Goal: Task Accomplishment & Management: Manage account settings

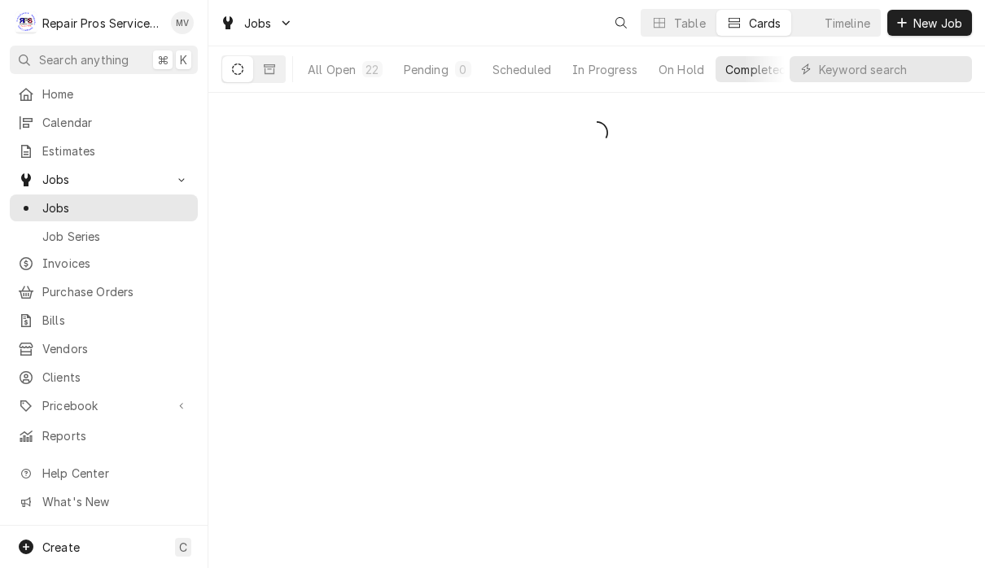
scroll to position [1, 0]
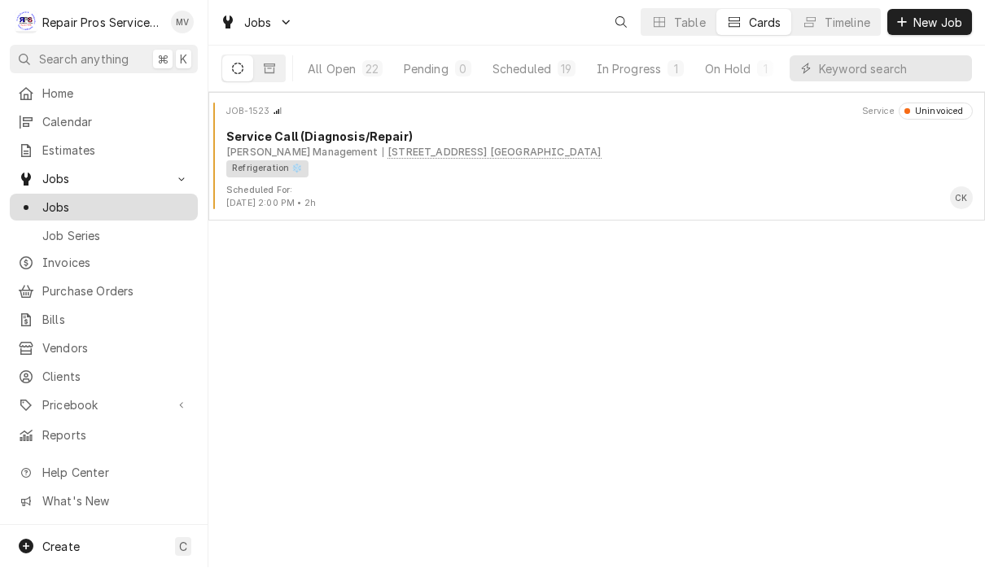
click at [93, 204] on span "Jobs" at bounding box center [115, 207] width 147 height 17
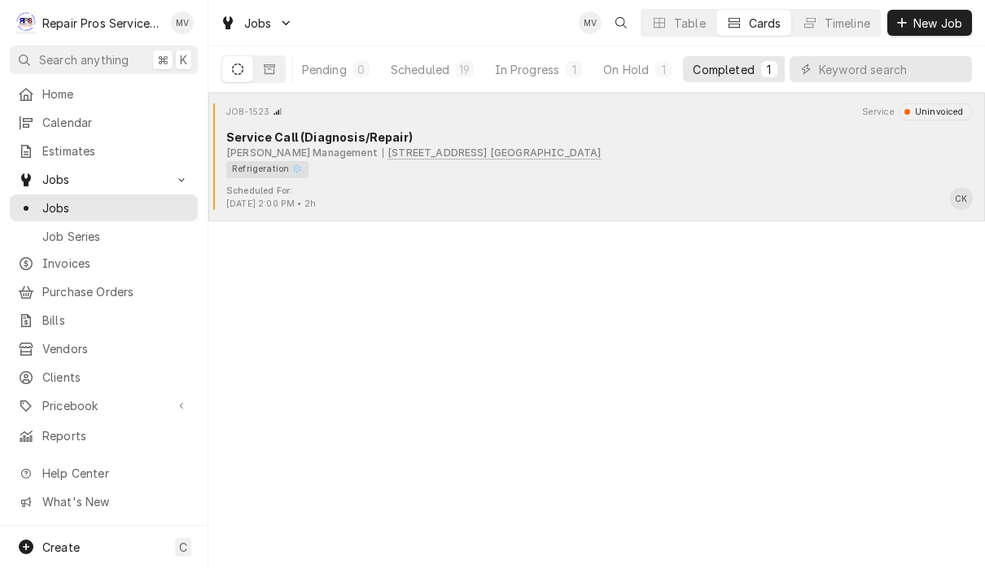
click at [703, 167] on div "Refrigeration ❄️" at bounding box center [593, 169] width 735 height 17
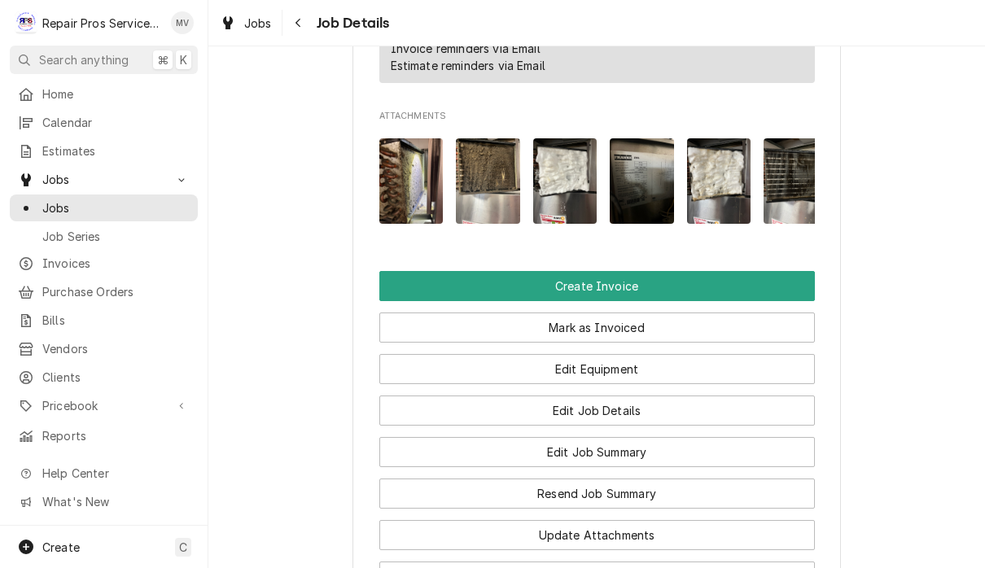
scroll to position [1076, 0]
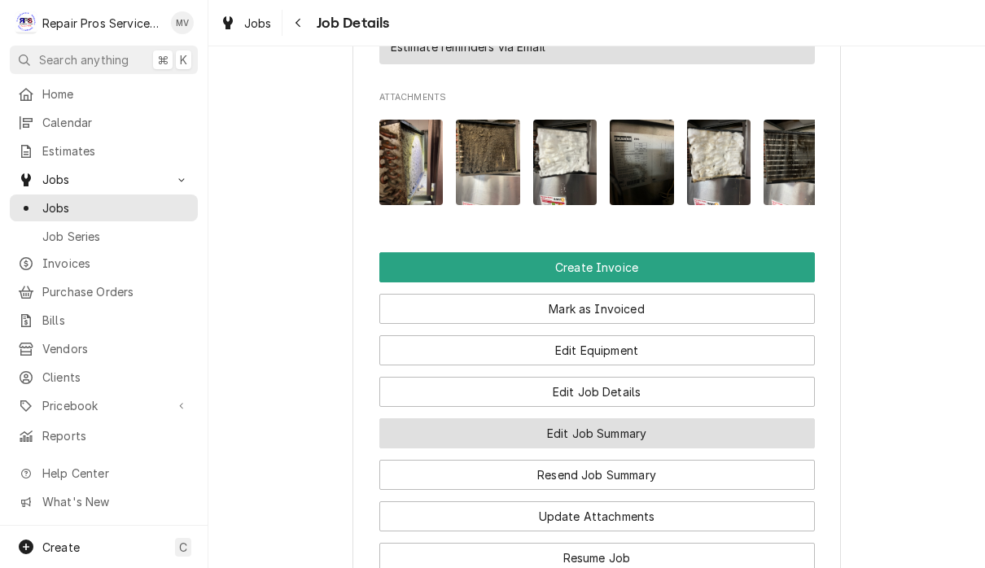
click at [741, 438] on button "Edit Job Summary" at bounding box center [596, 433] width 435 height 30
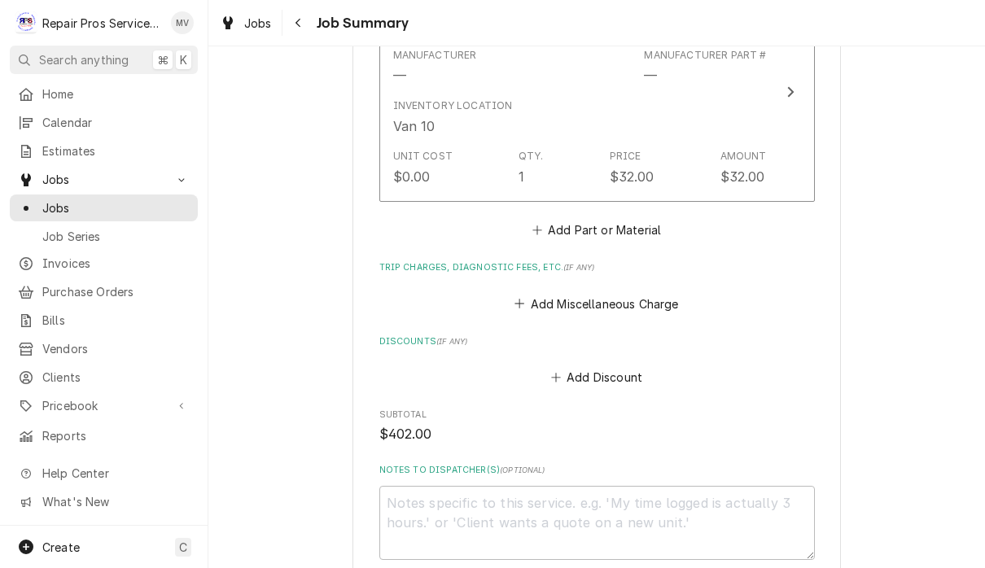
scroll to position [1656, 0]
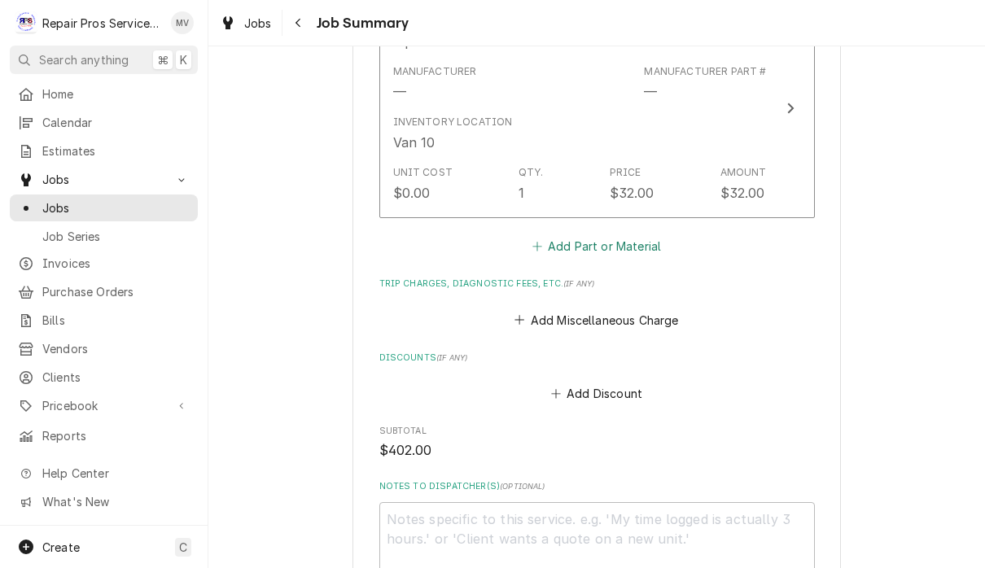
click at [536, 247] on icon "Parts and Materials" at bounding box center [537, 246] width 10 height 11
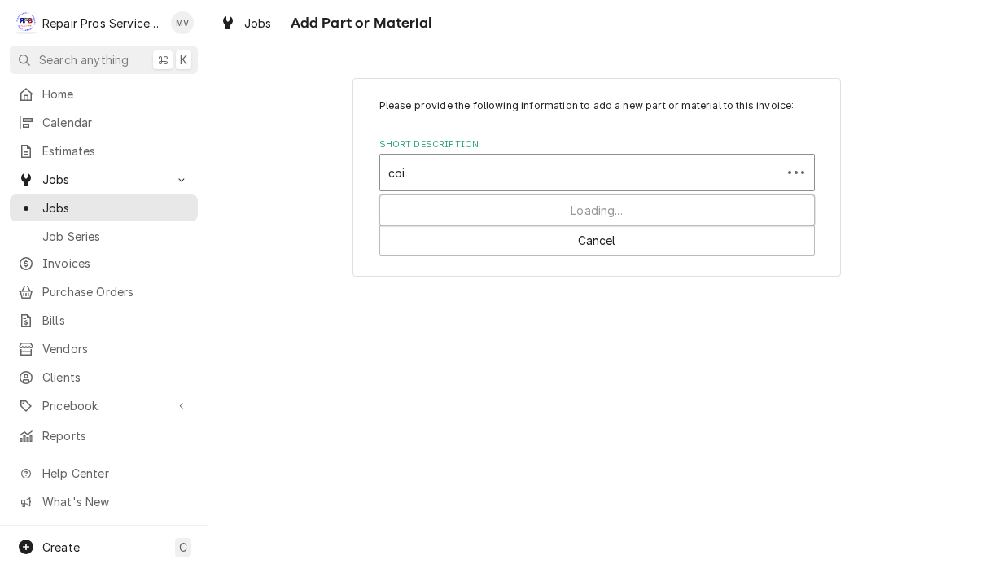
type input "coil"
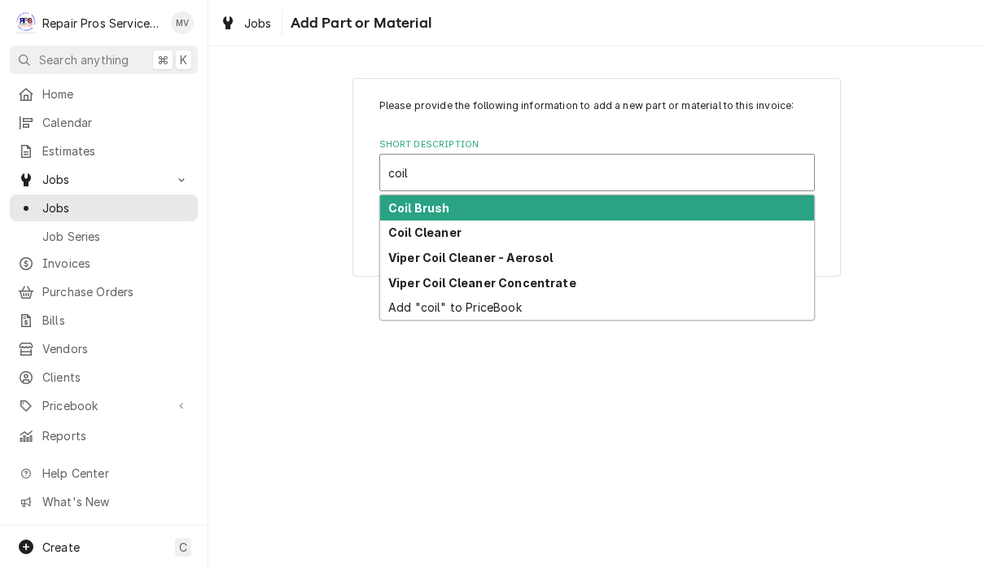
click at [501, 203] on div "Coil Brush" at bounding box center [597, 207] width 434 height 25
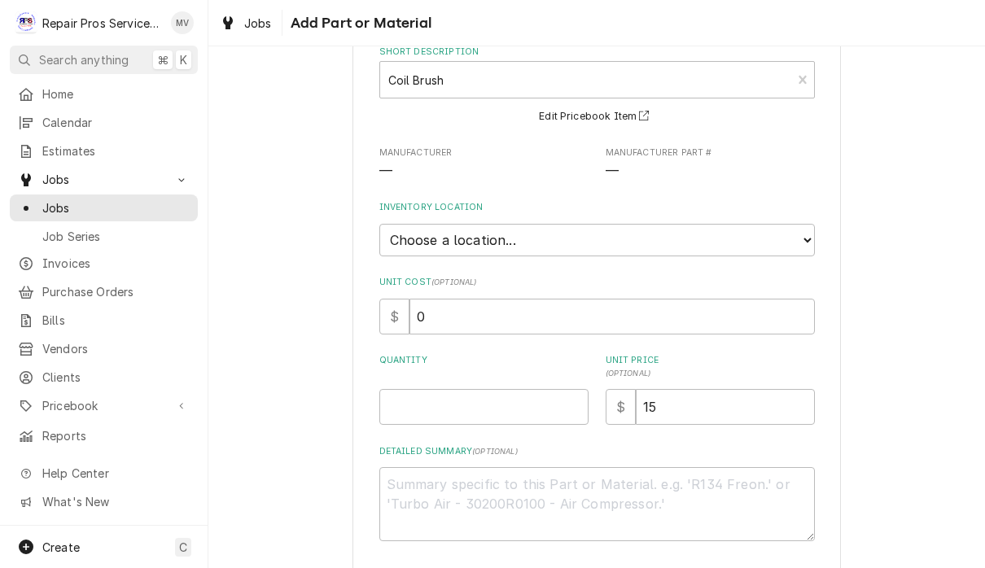
scroll to position [97, 0]
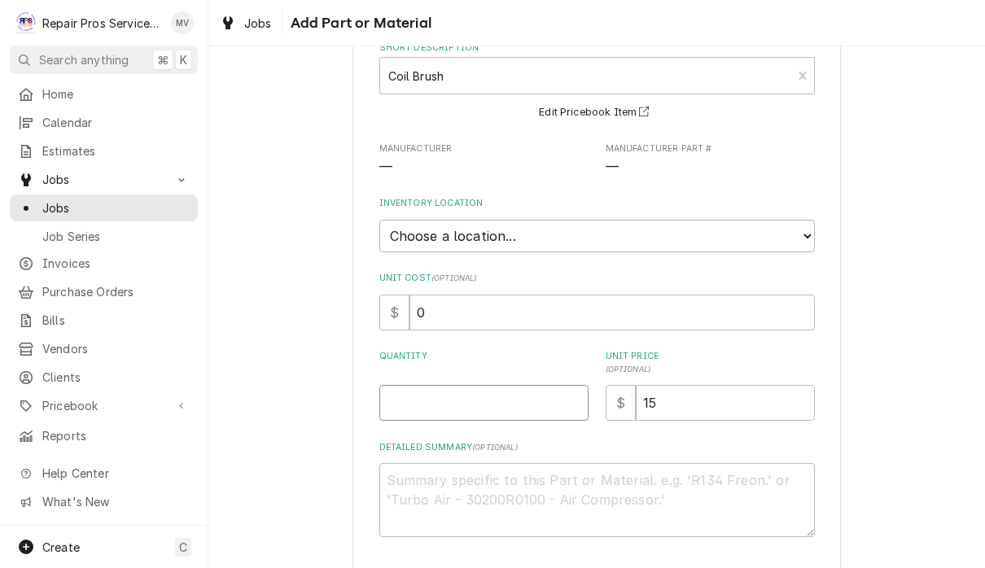
click at [461, 400] on input "Quantity" at bounding box center [483, 403] width 209 height 36
type textarea "x"
type input "1"
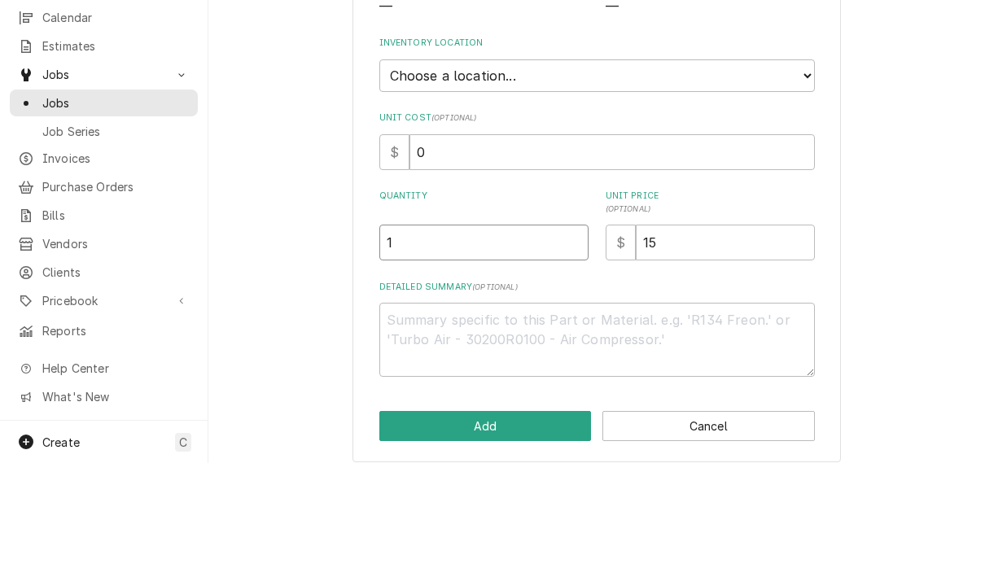
scroll to position [1, 0]
click at [515, 516] on button "Add" at bounding box center [485, 531] width 212 height 30
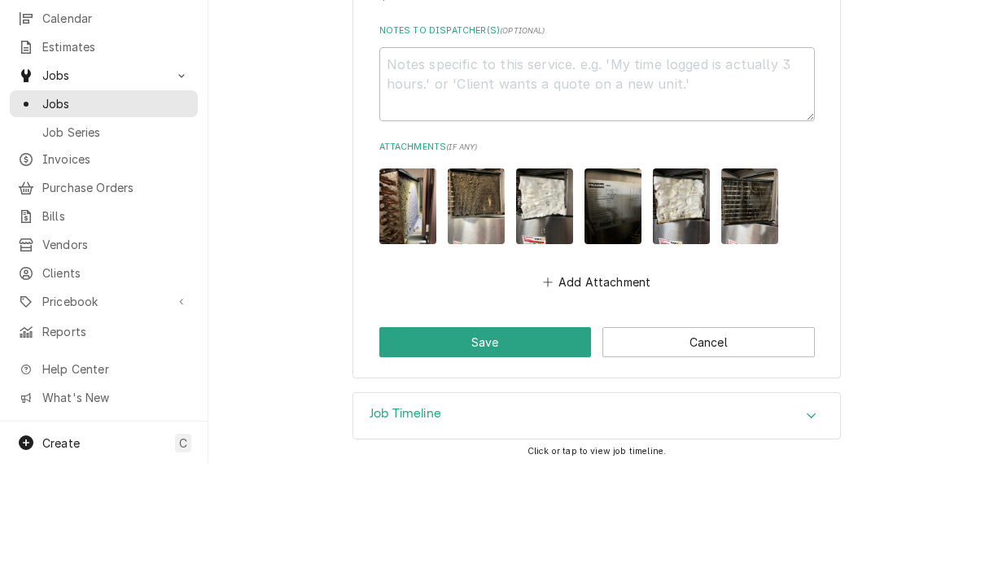
scroll to position [2184, 0]
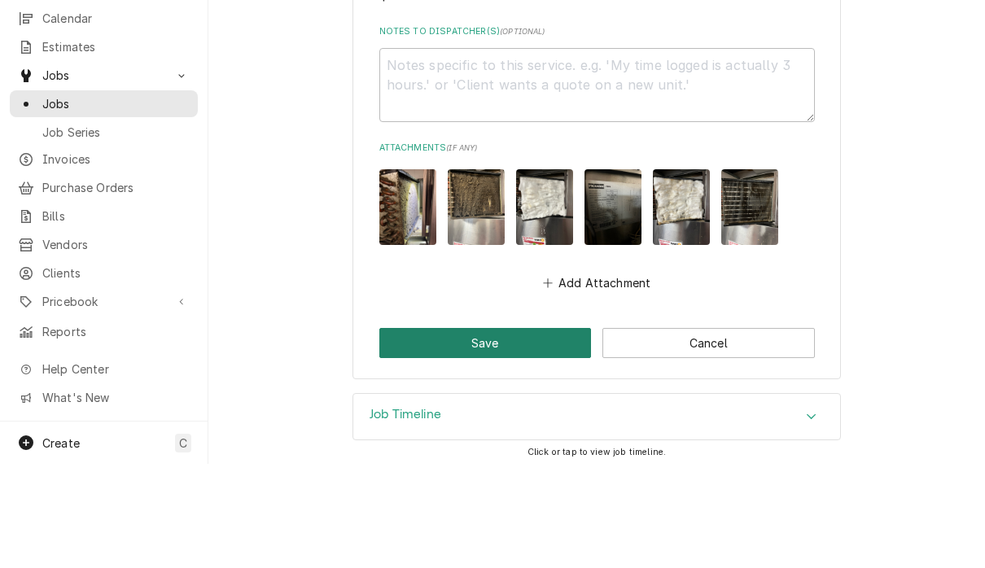
click at [492, 432] on button "Save" at bounding box center [485, 447] width 212 height 30
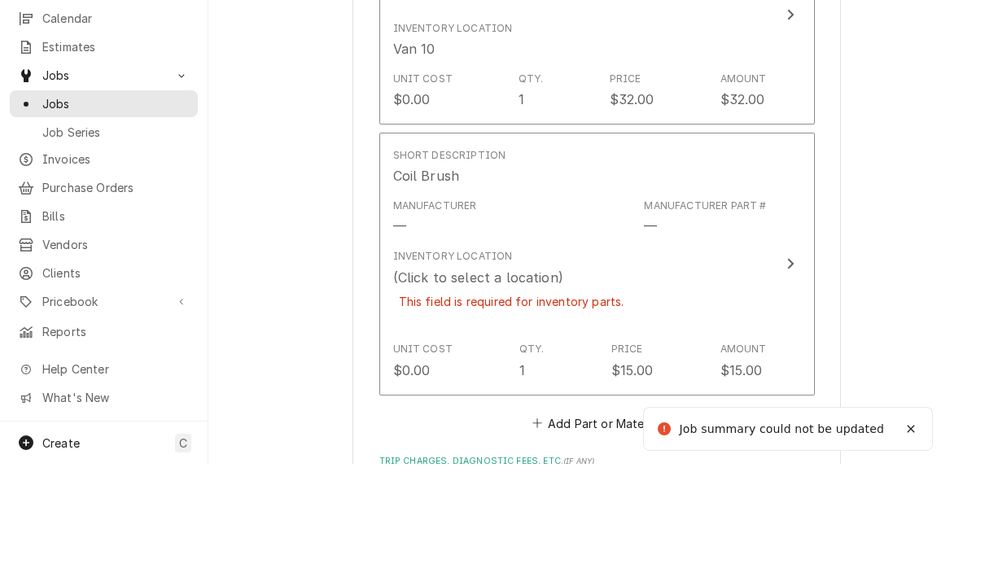
scroll to position [1698, 0]
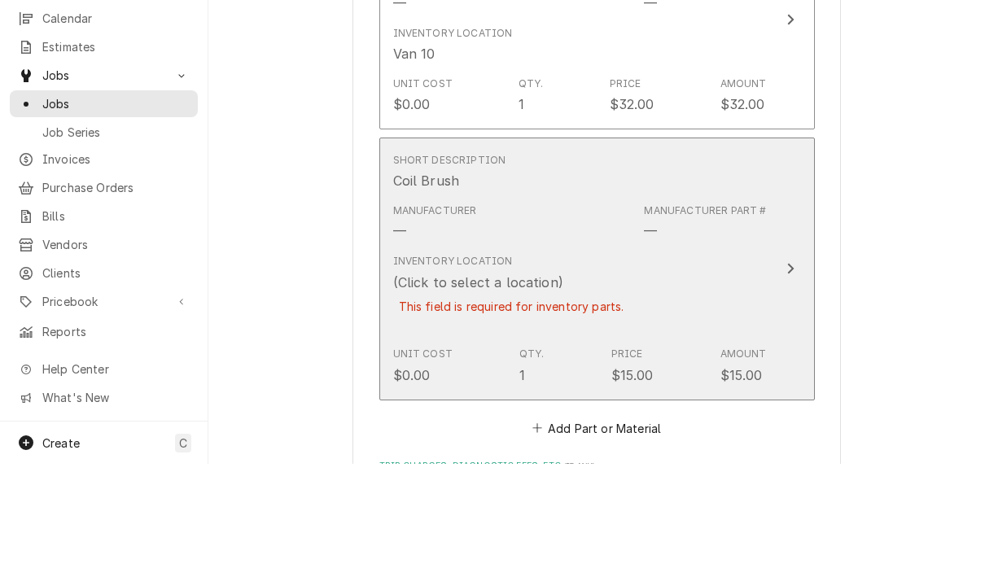
click at [794, 363] on div "Update Line Item" at bounding box center [790, 373] width 21 height 20
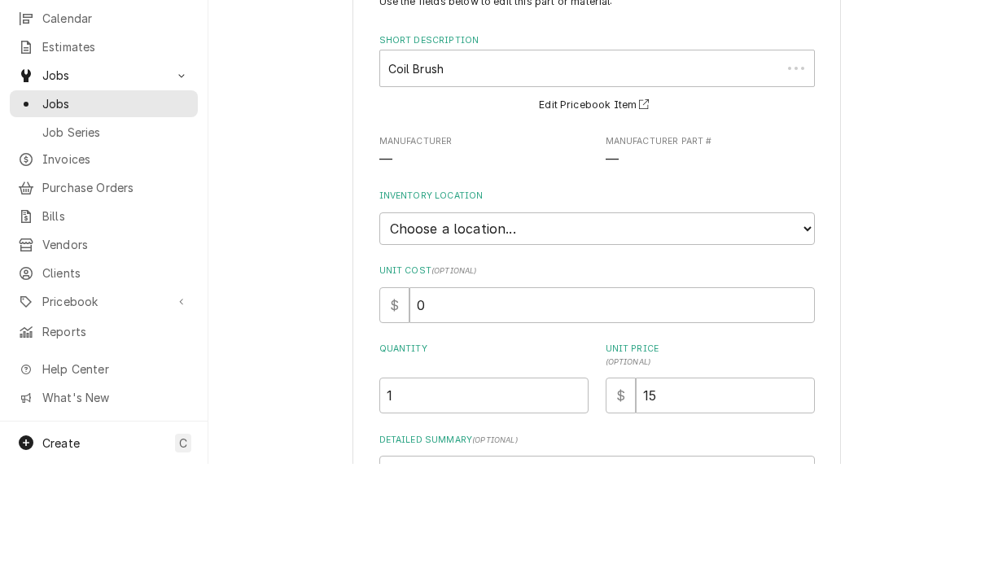
type textarea "x"
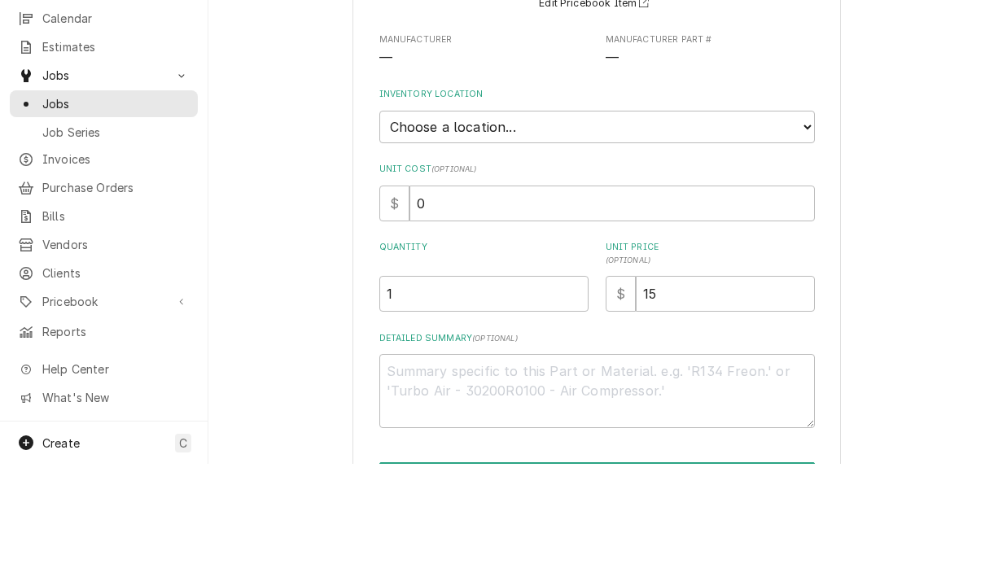
scroll to position [105, 0]
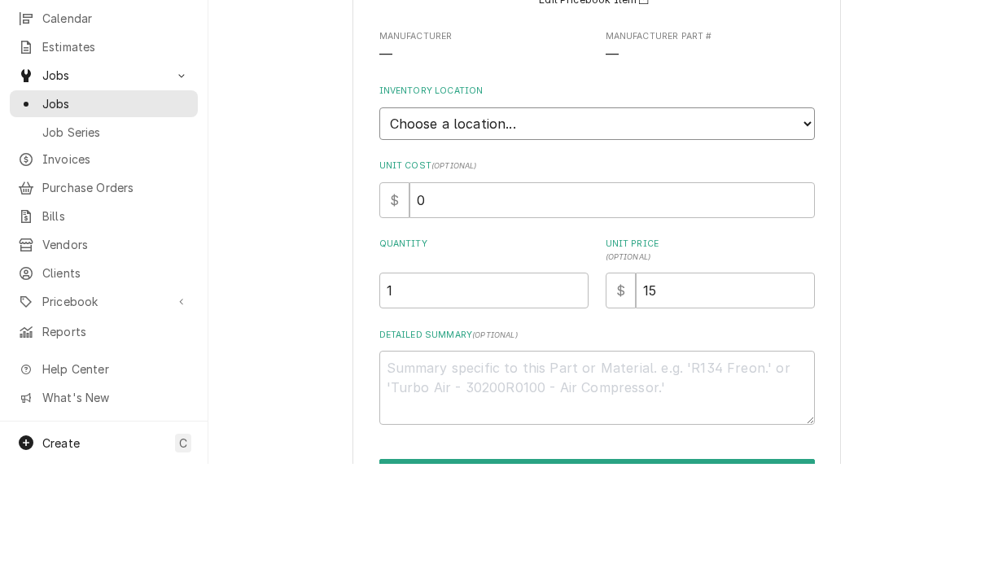
click at [652, 212] on select "Choose a location... Burger King Box Office Portable Parts Box T2 tools Van 10 …" at bounding box center [596, 228] width 435 height 33
select select "224"
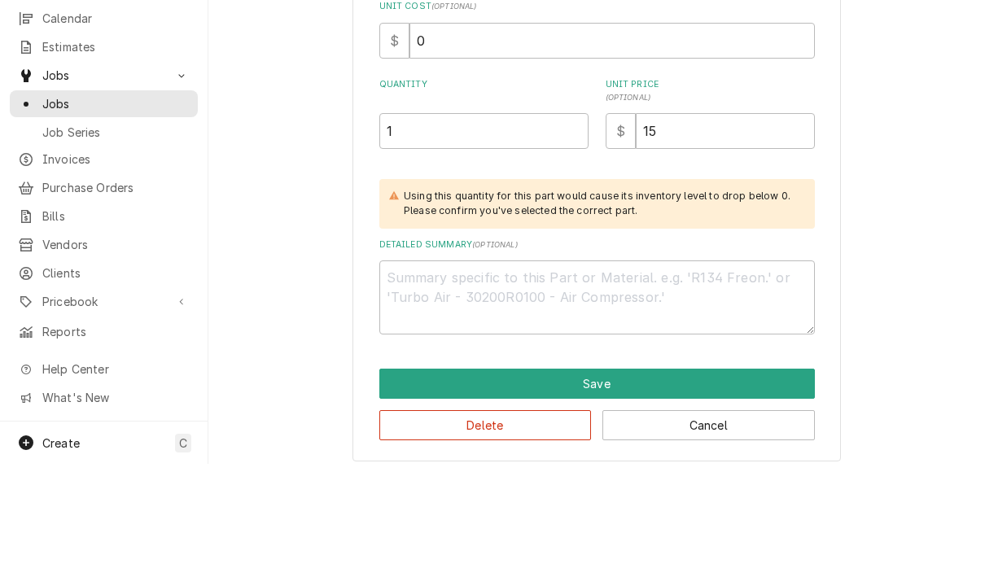
scroll to position [264, 0]
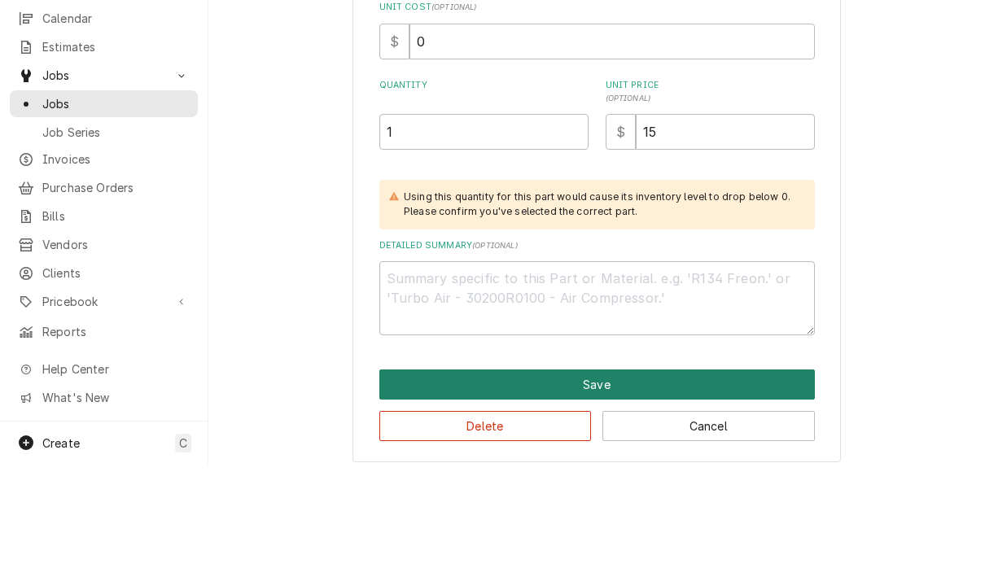
click at [619, 474] on button "Save" at bounding box center [596, 489] width 435 height 30
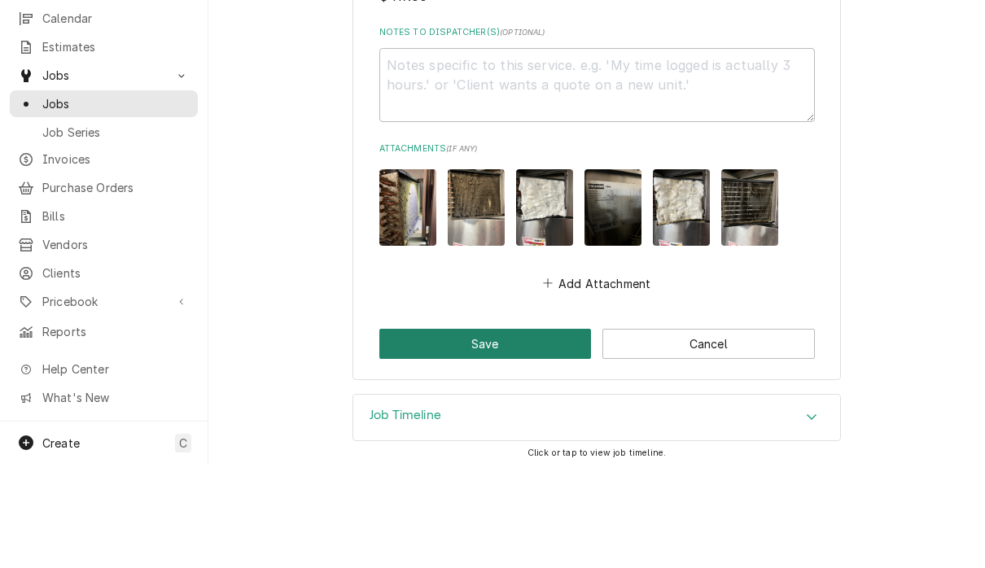
click at [498, 433] on button "Save" at bounding box center [485, 448] width 212 height 30
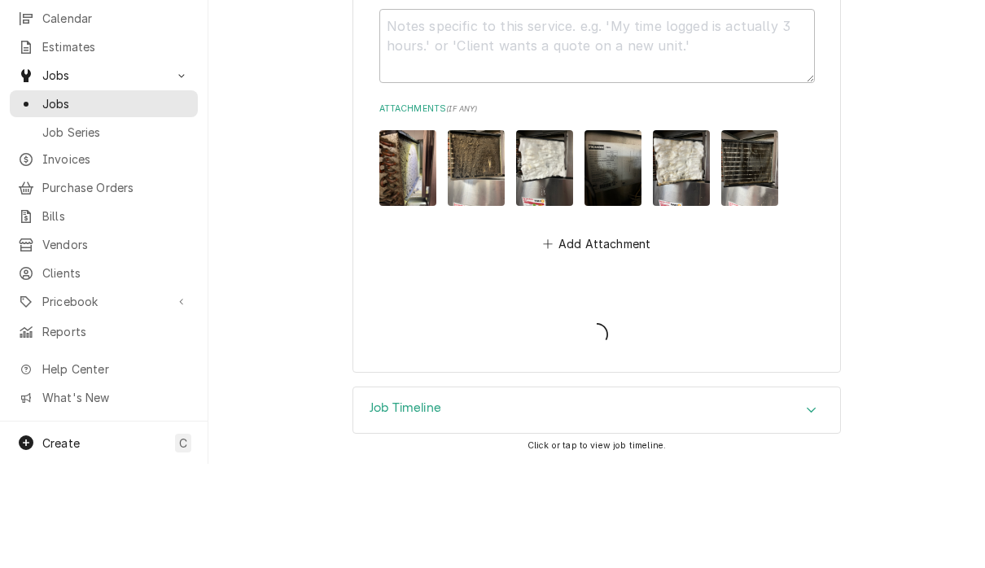
scroll to position [2309, 0]
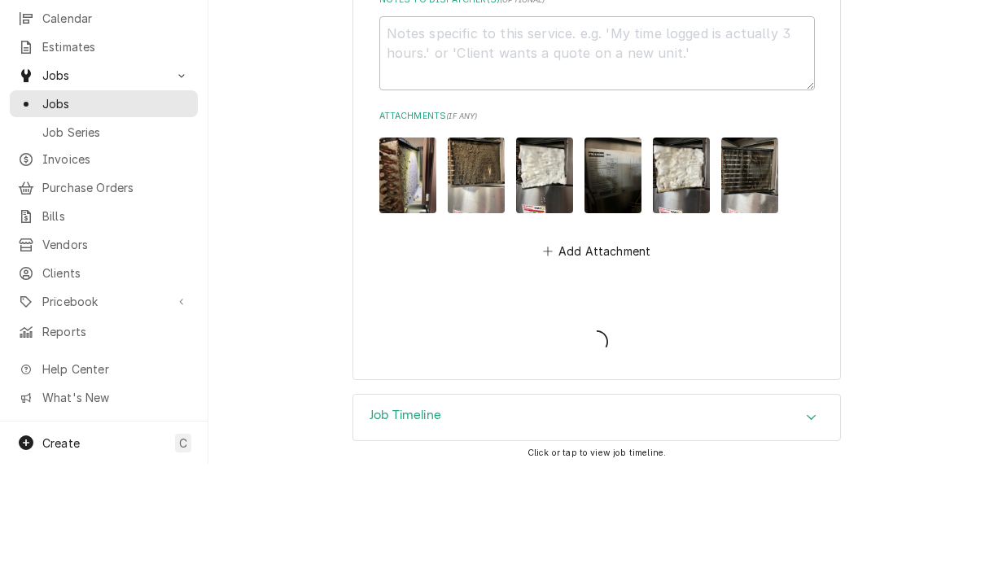
type textarea "x"
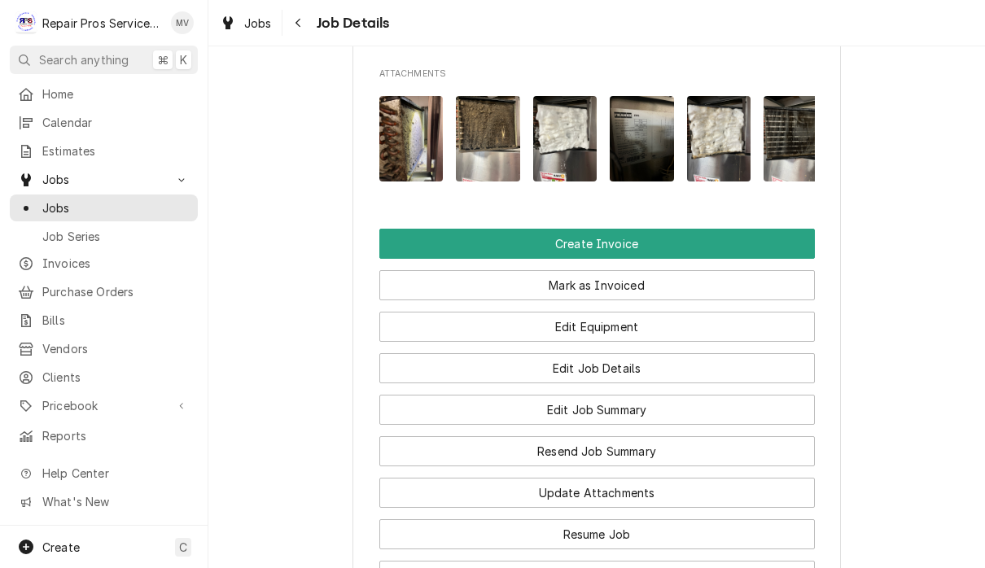
scroll to position [1101, 0]
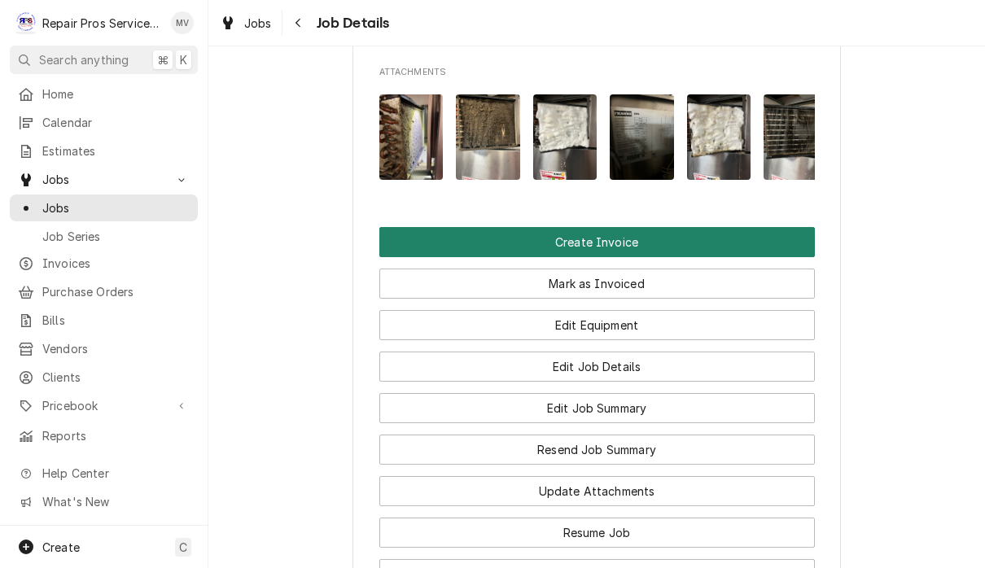
click at [660, 238] on button "Create Invoice" at bounding box center [596, 242] width 435 height 30
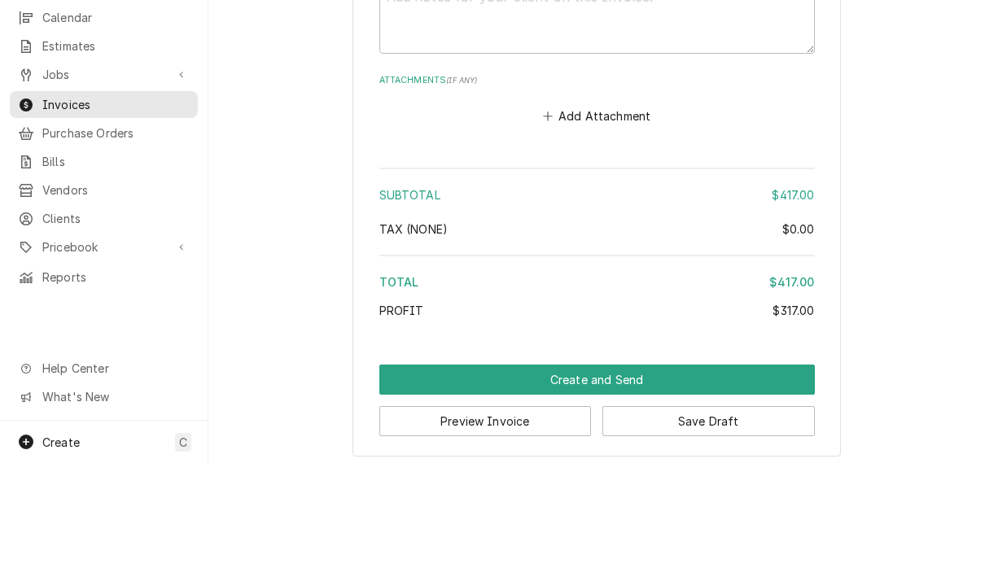
scroll to position [1, 0]
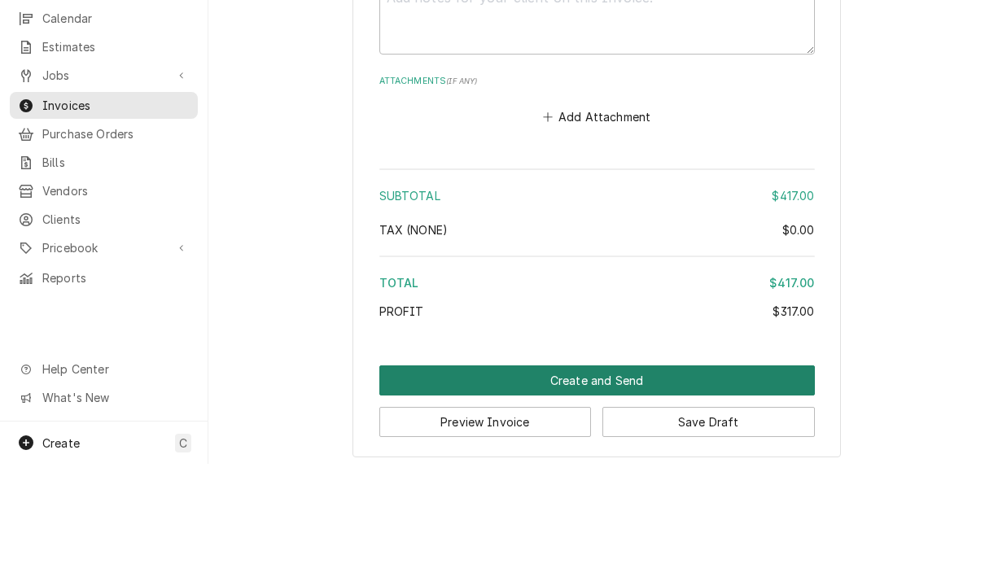
click at [646, 470] on button "Create and Send" at bounding box center [596, 485] width 435 height 30
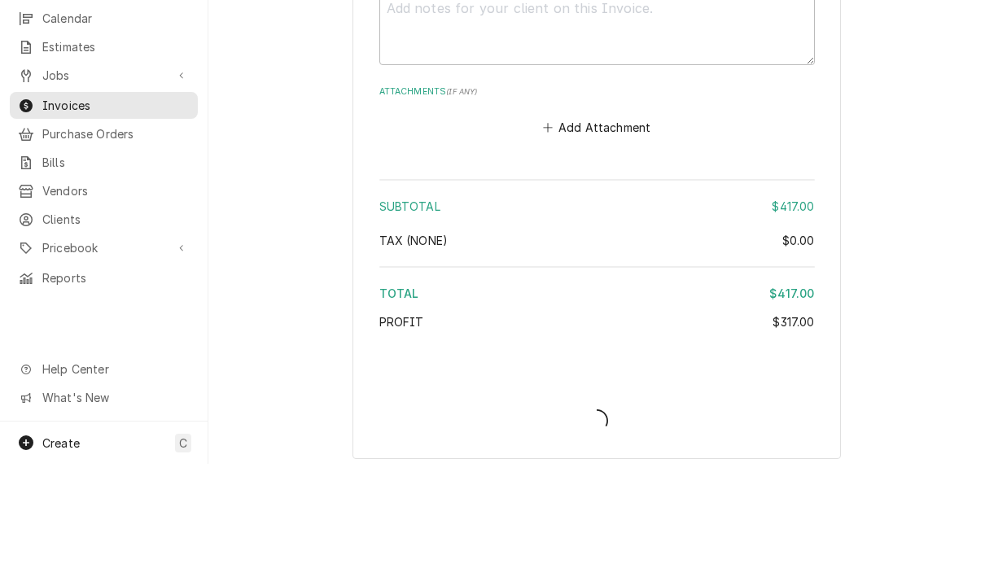
type textarea "x"
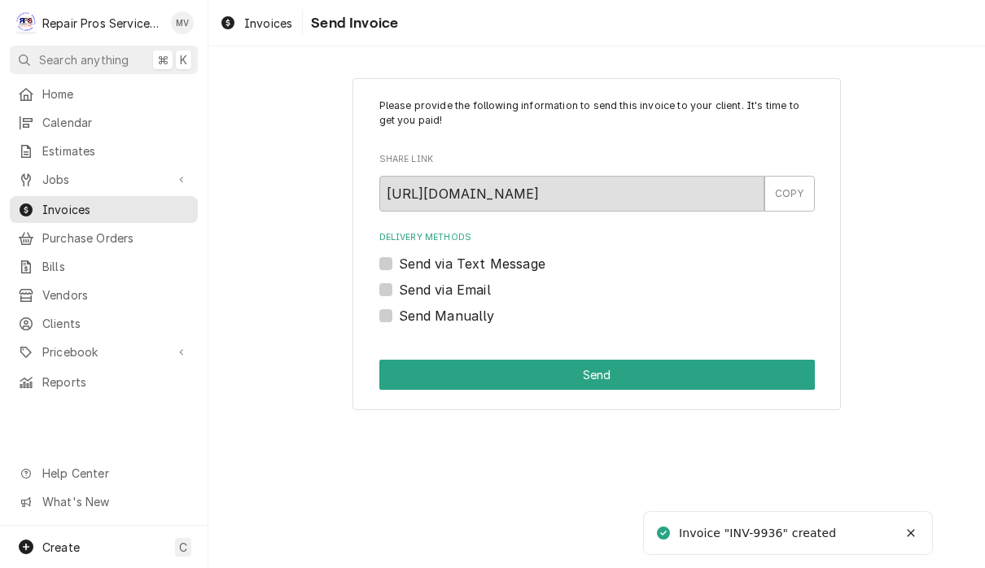
click at [399, 312] on label "Send Manually" at bounding box center [447, 316] width 96 height 20
click at [399, 312] on input "Send Manually" at bounding box center [616, 324] width 435 height 36
checkbox input "true"
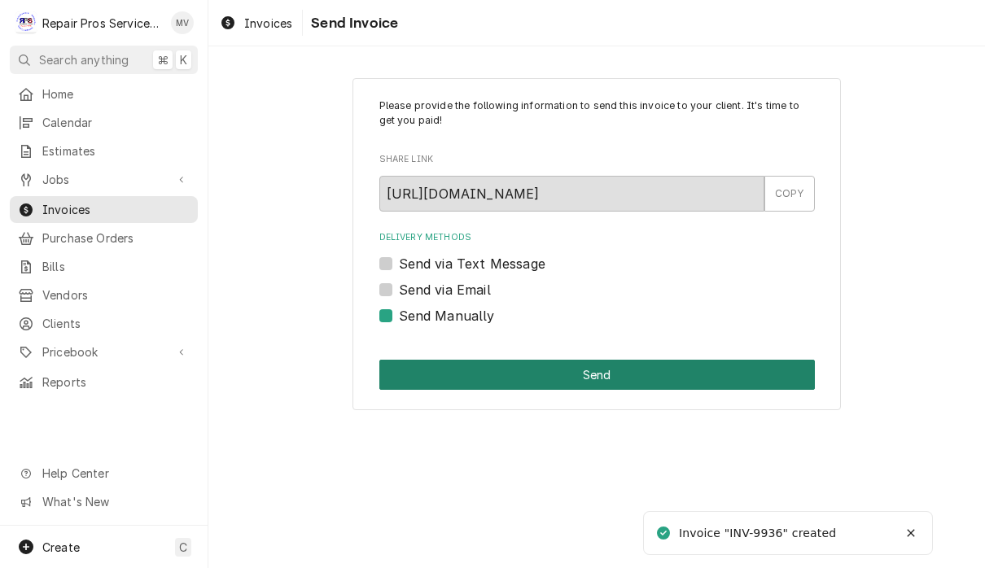
click at [666, 373] on button "Send" at bounding box center [596, 375] width 435 height 30
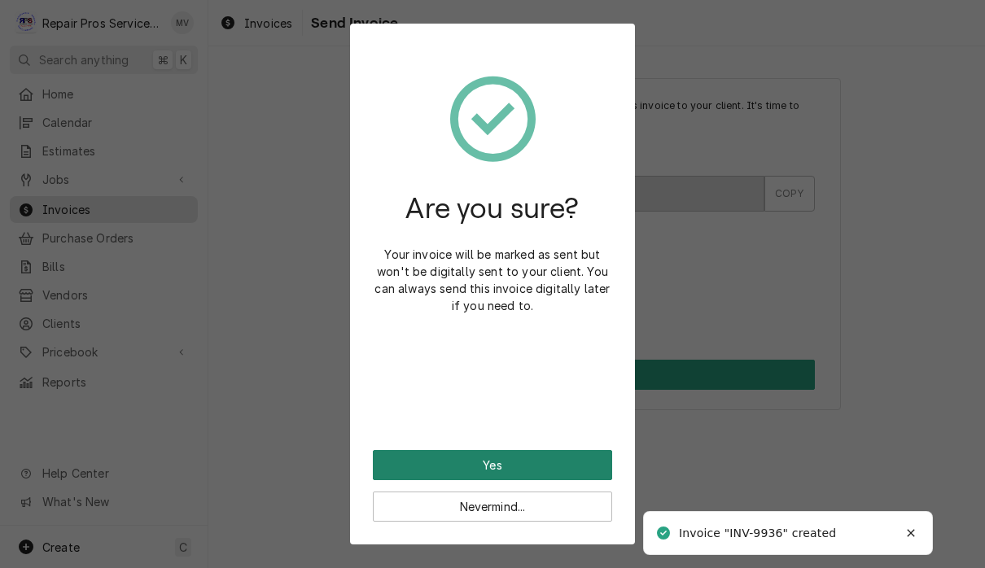
click at [578, 460] on button "Yes" at bounding box center [492, 465] width 239 height 30
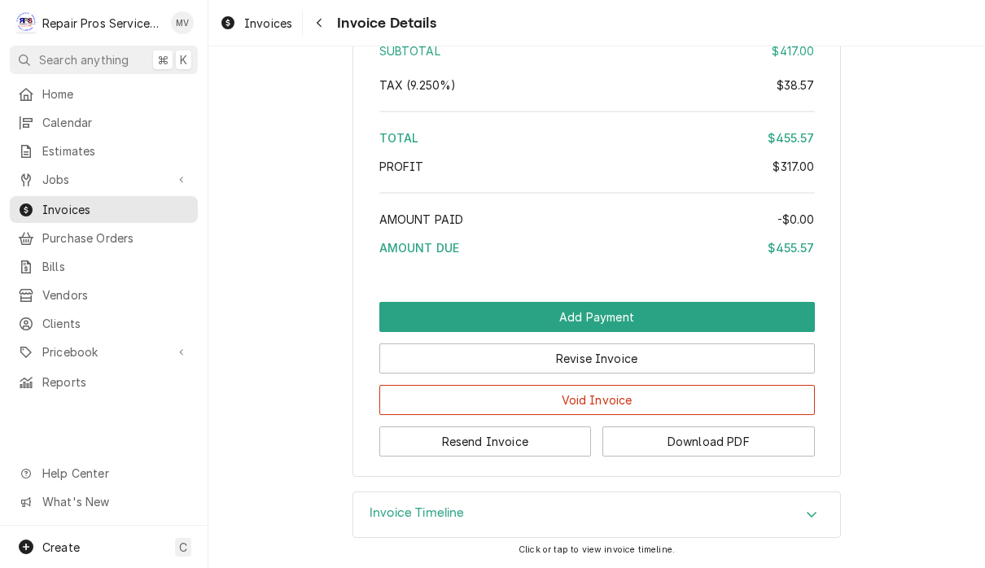
scroll to position [3131, 0]
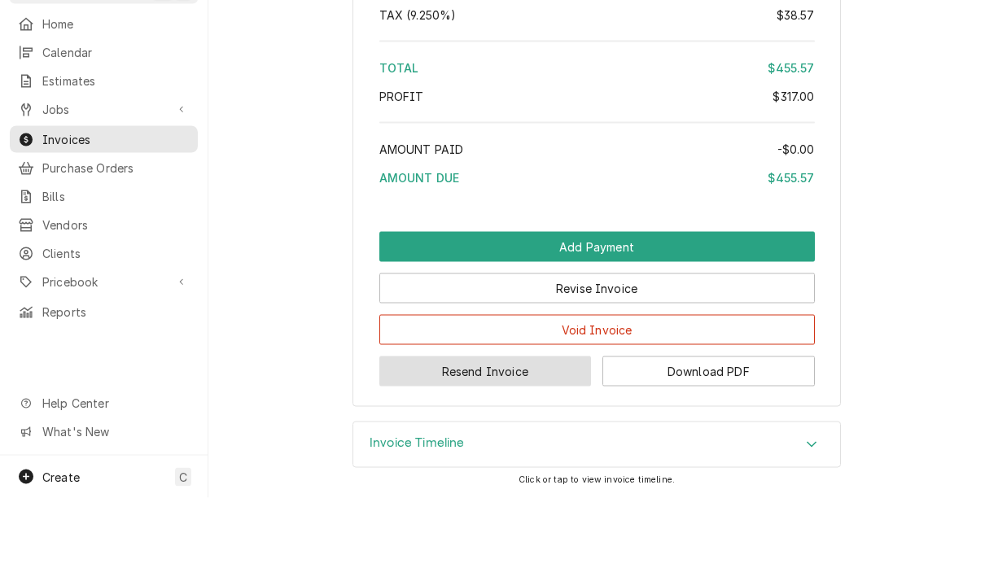
click at [540, 426] on button "Resend Invoice" at bounding box center [485, 441] width 212 height 30
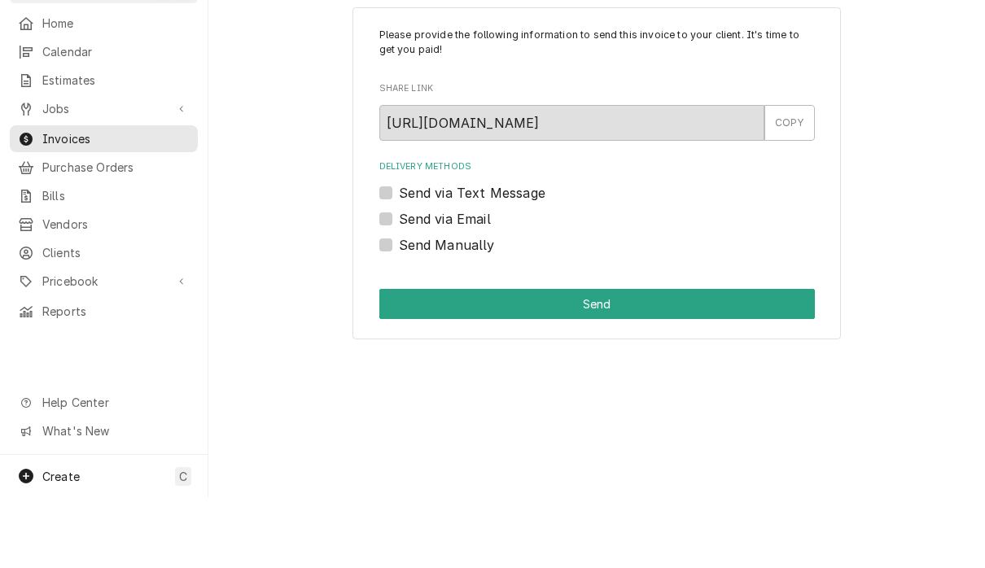
scroll to position [1, 0]
click at [457, 280] on label "Send via Email" at bounding box center [445, 290] width 92 height 20
click at [457, 280] on input "Send via Email" at bounding box center [616, 298] width 435 height 36
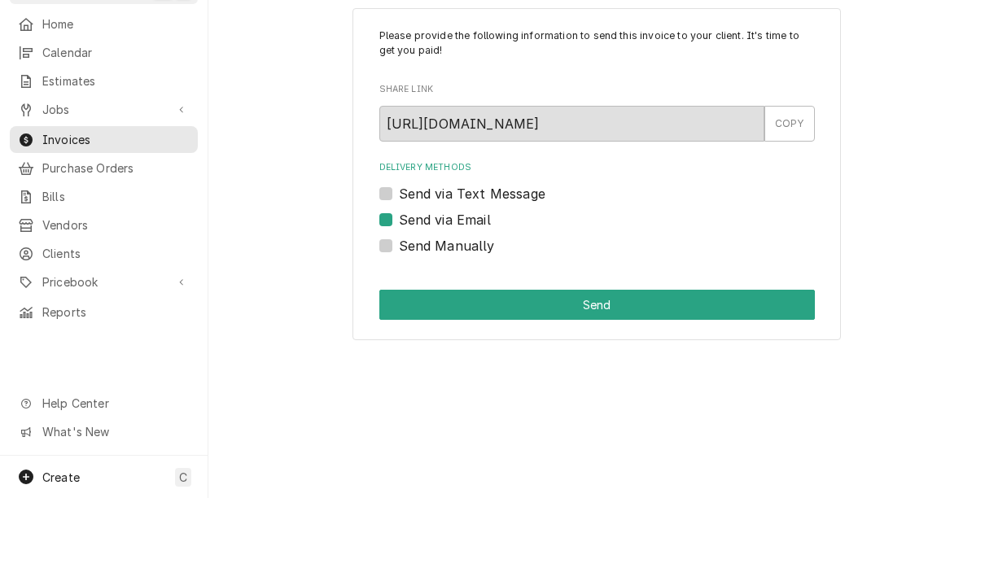
checkbox input "true"
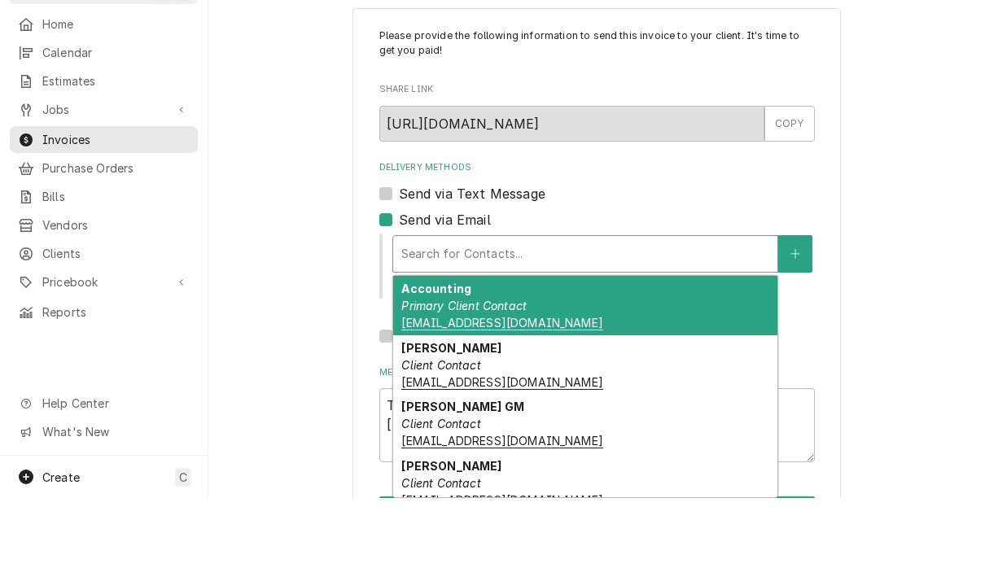
scroll to position [0, 0]
click at [558, 346] on div "Accounting Primary Client Contact khcle10@msn.com" at bounding box center [585, 375] width 384 height 59
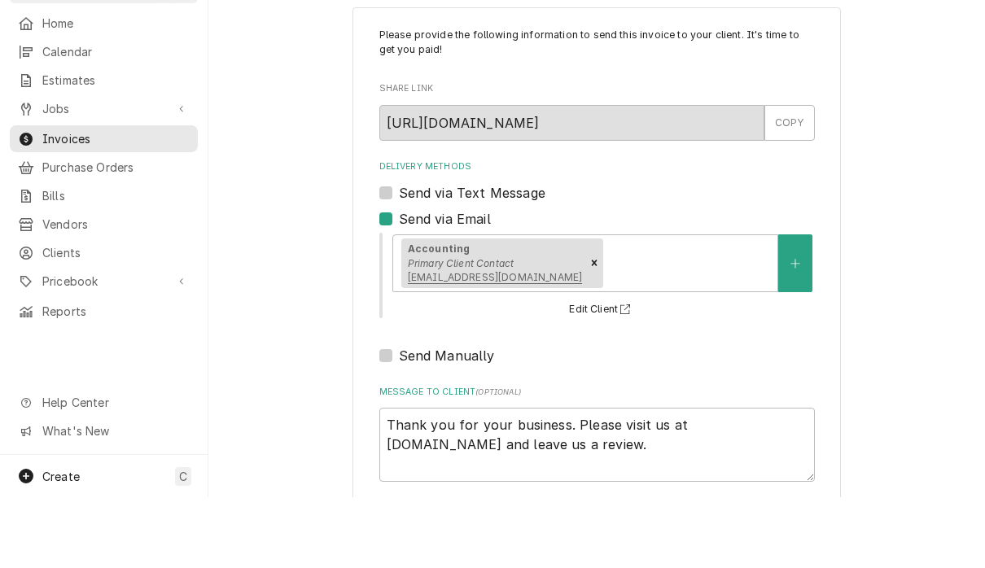
click at [900, 348] on div "Please provide the following information to send this invoice to your client. I…" at bounding box center [596, 357] width 776 height 588
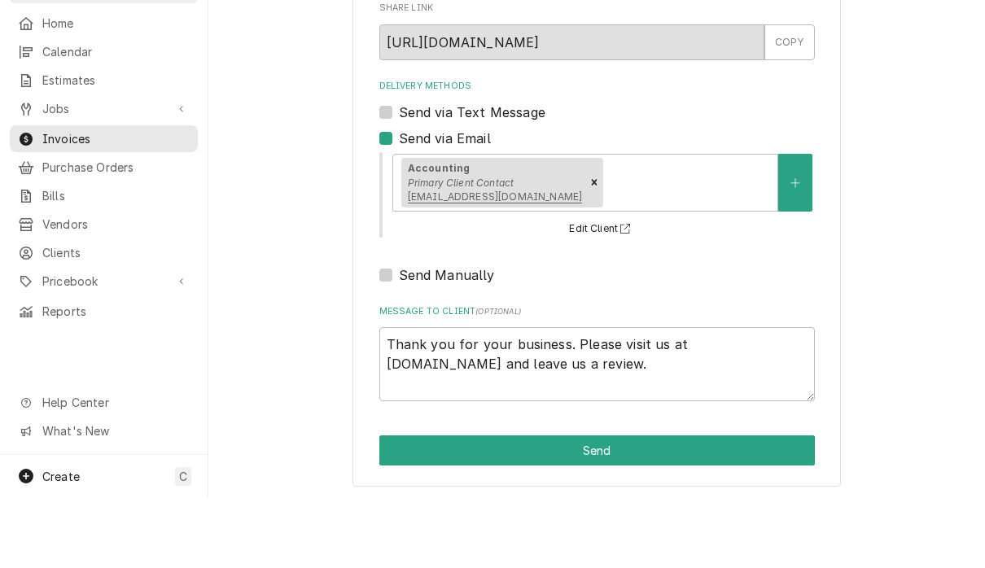
scroll to position [1, 0]
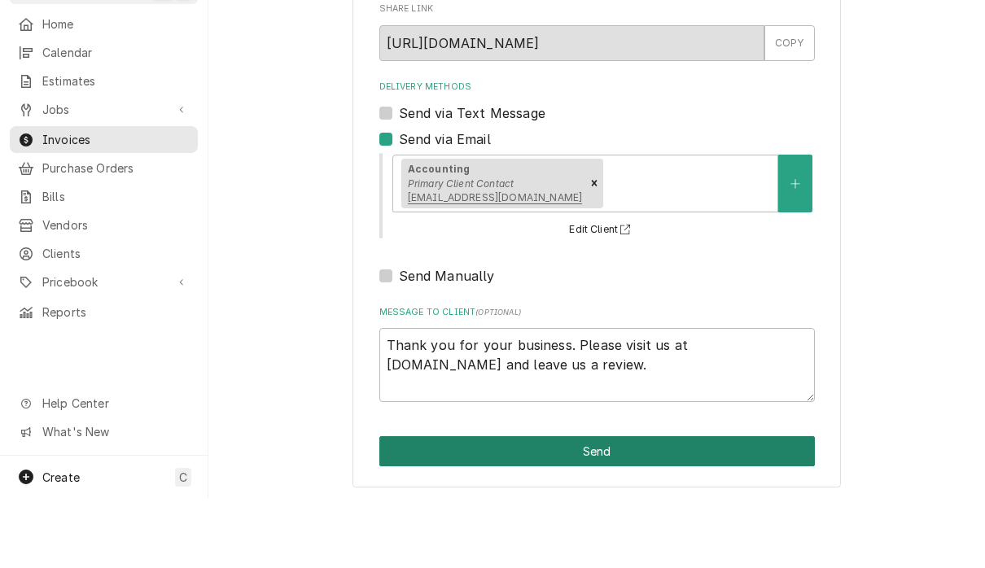
click at [651, 506] on button "Send" at bounding box center [596, 521] width 435 height 30
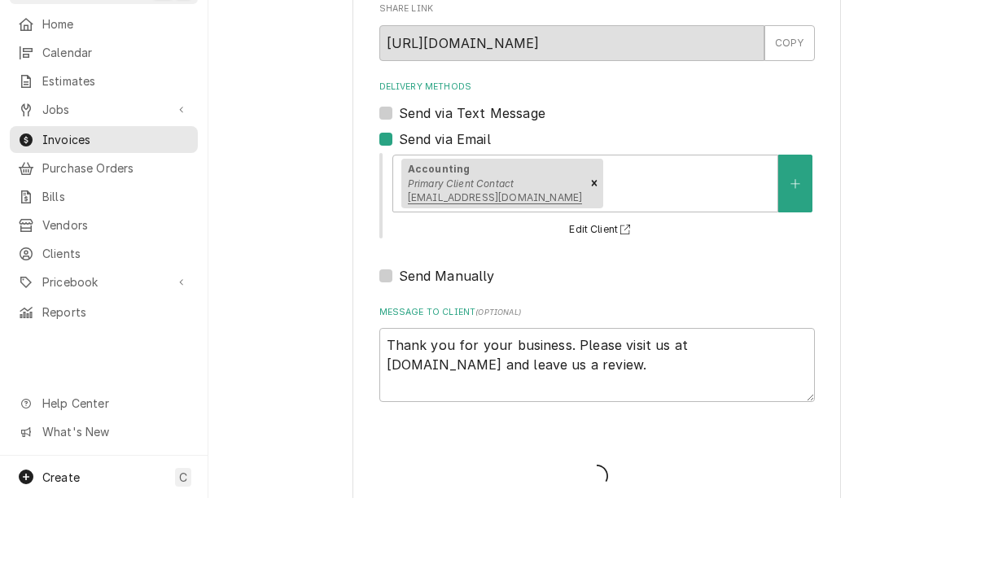
type textarea "x"
